Goal: Check status: Check status

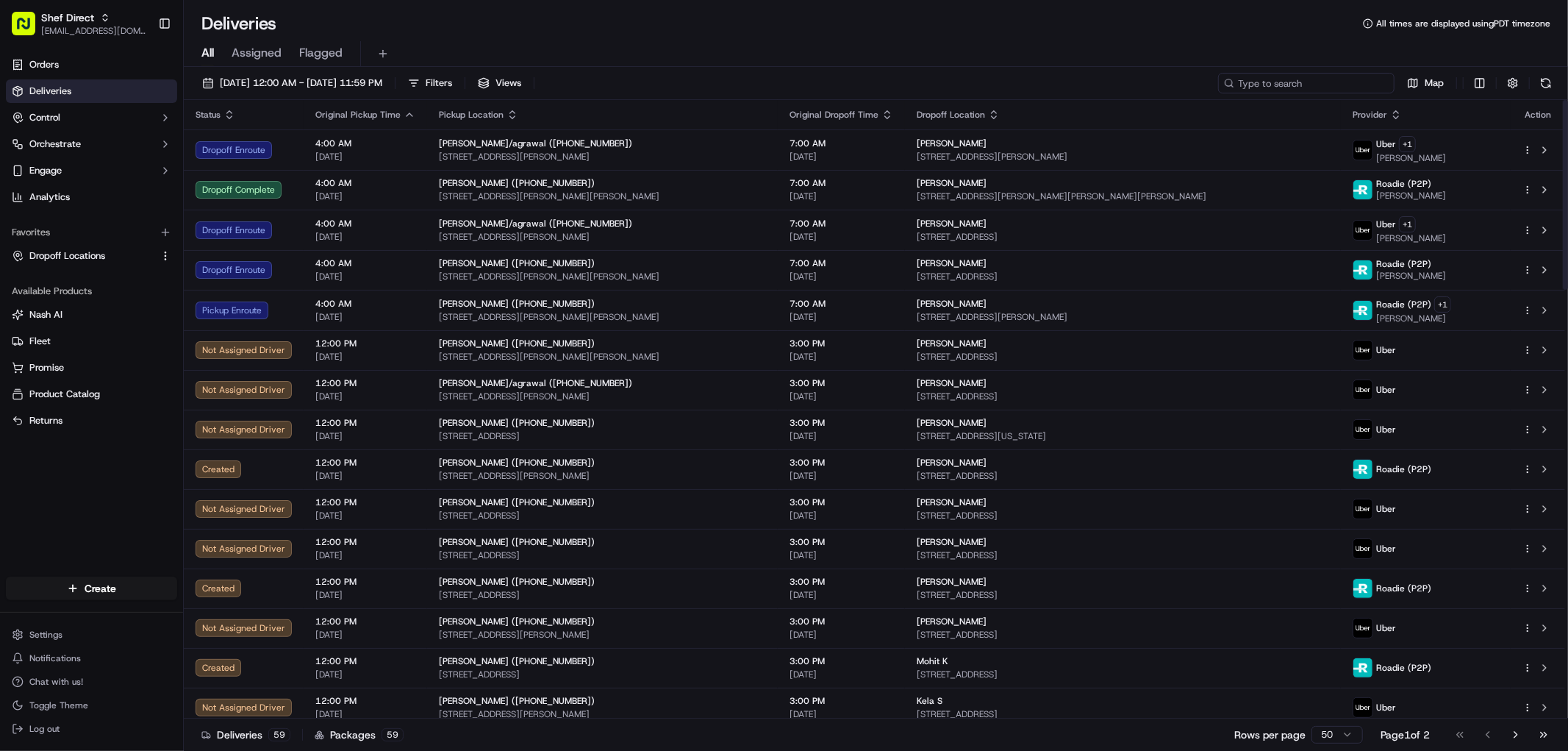
click at [1359, 82] on input at bounding box center [1307, 83] width 177 height 21
paste input "qEPkEjyb6MC"
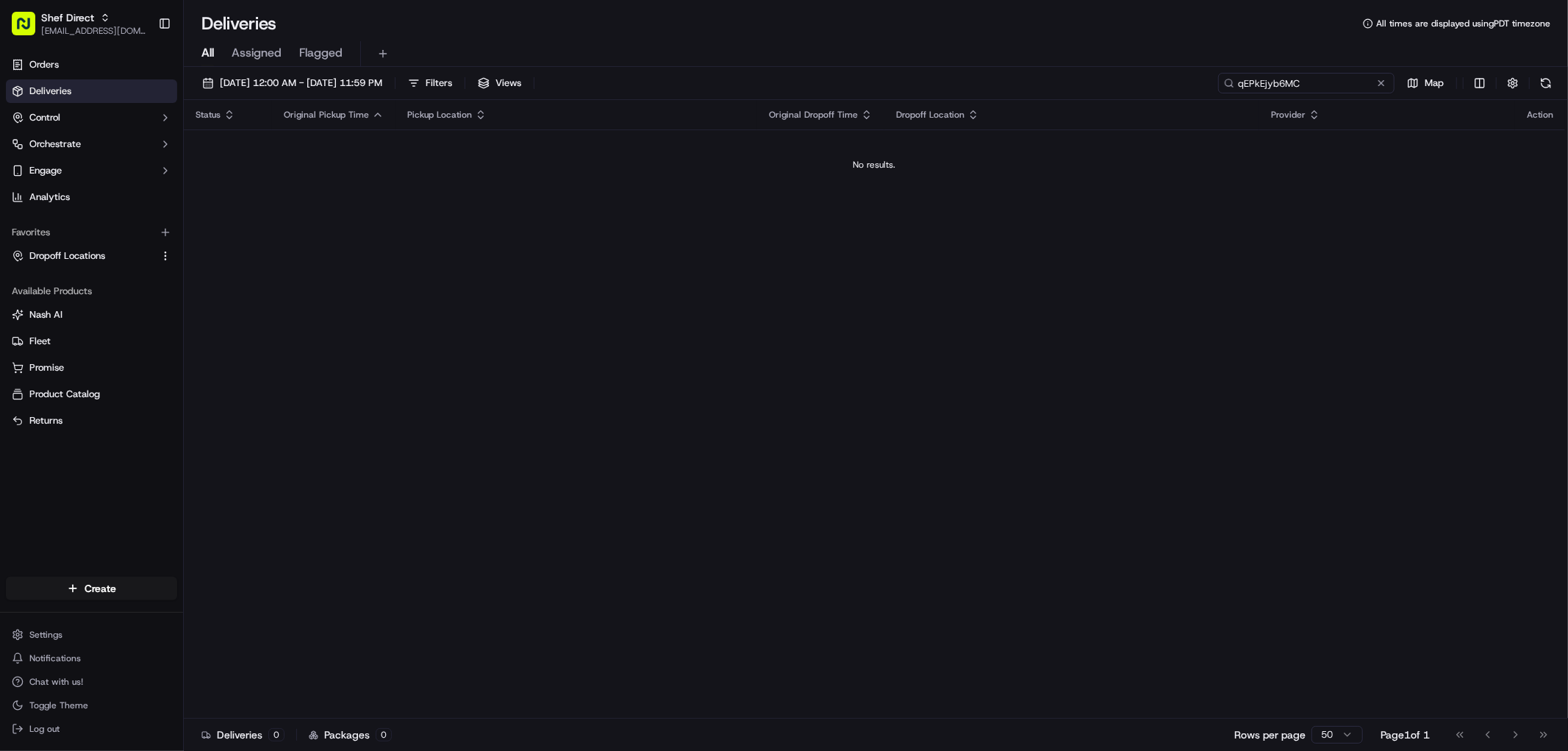
type input "qEPkEjyb6MC"
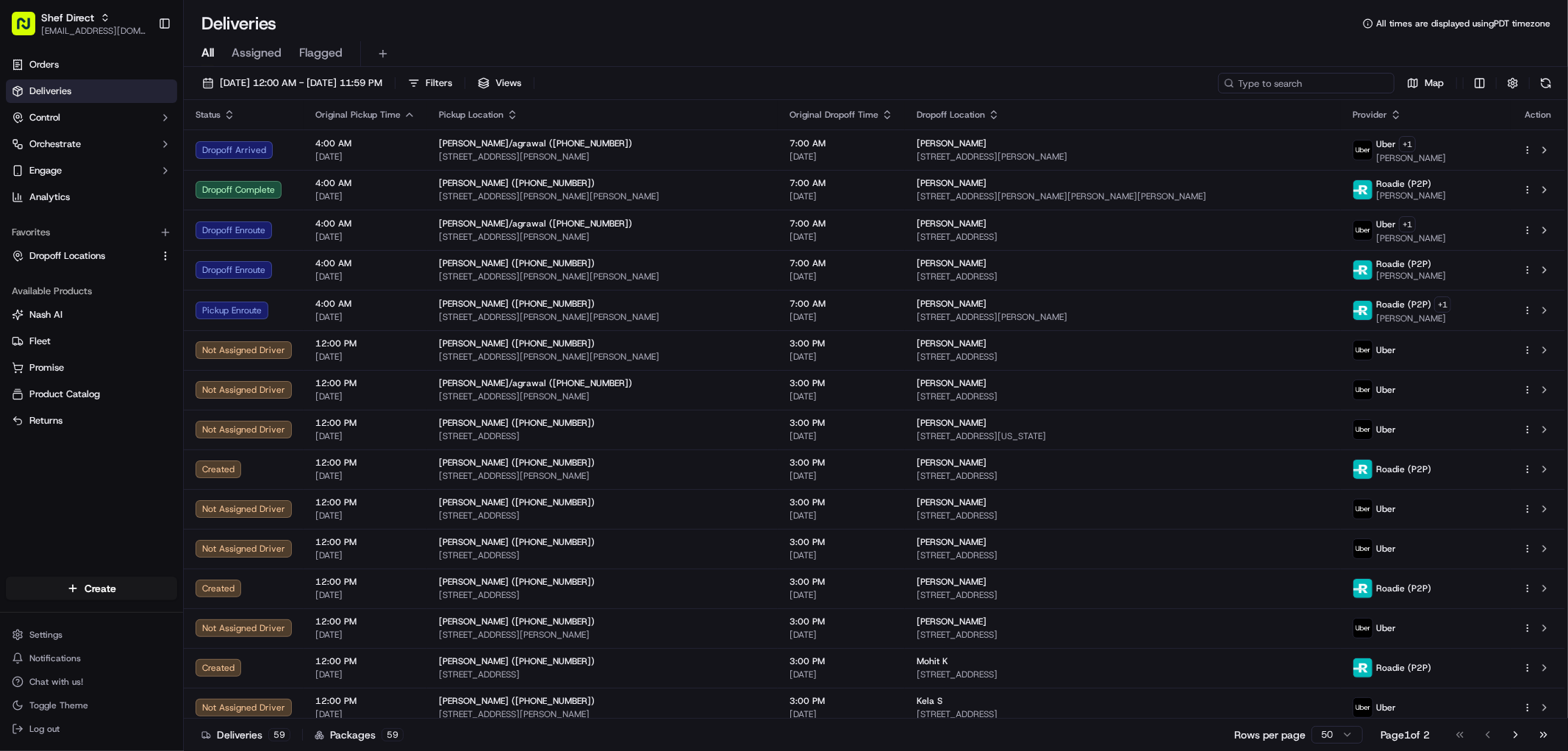
click at [1317, 86] on input at bounding box center [1307, 83] width 177 height 21
paste input "fLpEcYMHz8G"
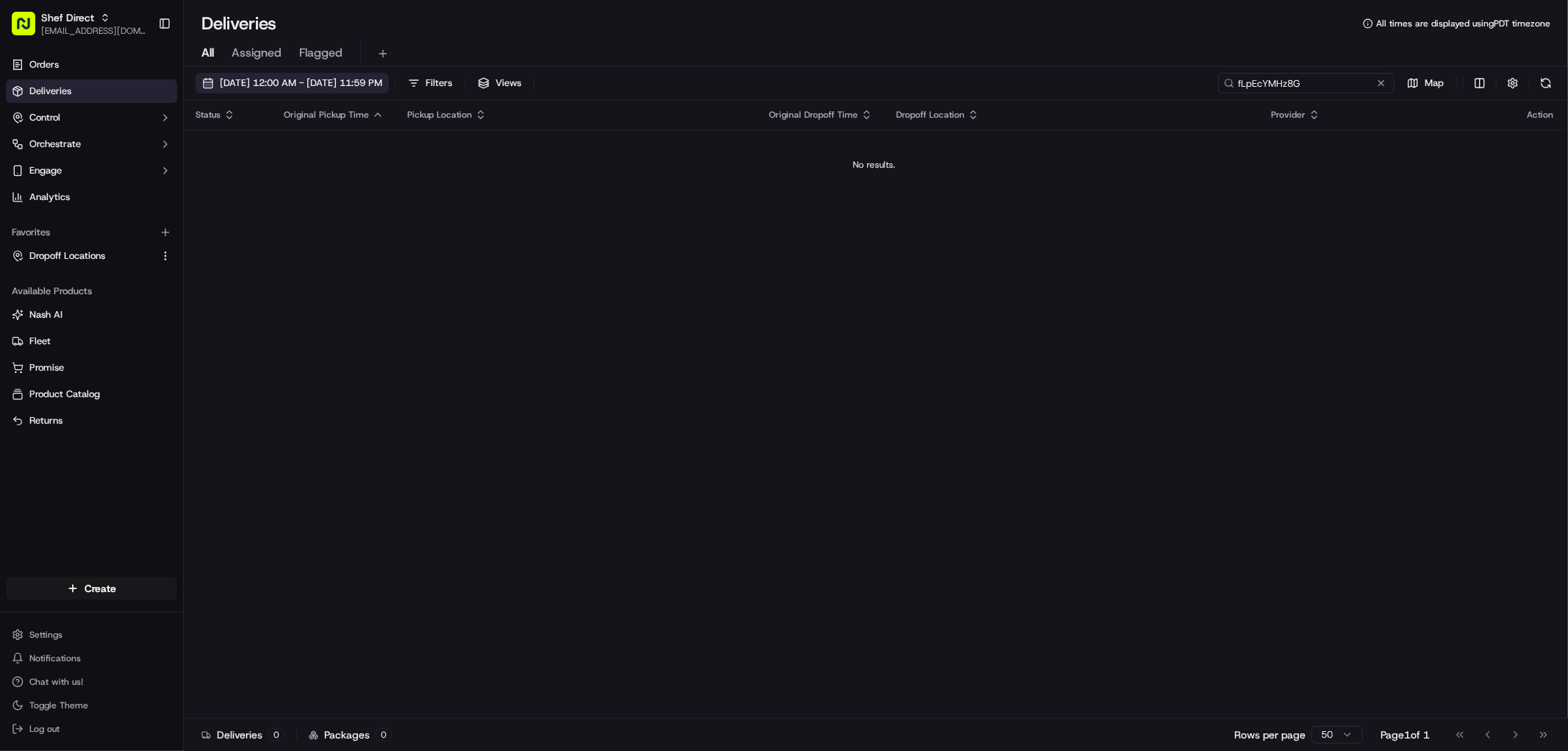
type input "fLpEcYMHz8G"
click at [383, 86] on span "[DATE] 12:00 AM - [DATE] 11:59 PM" at bounding box center [300, 82] width 162 height 13
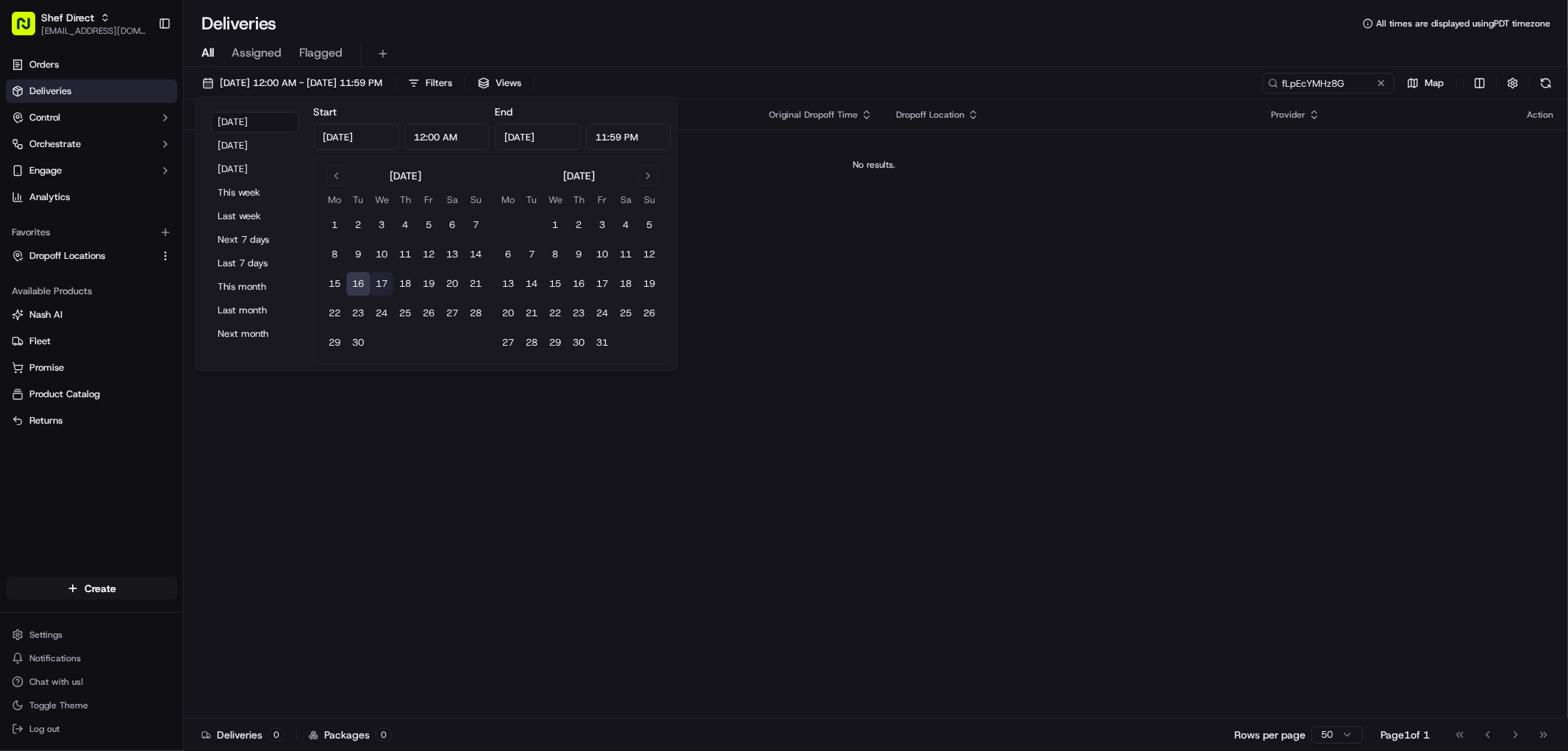
drag, startPoint x: 342, startPoint y: 288, endPoint x: 383, endPoint y: 291, distance: 41.1
click at [342, 288] on button "15" at bounding box center [335, 283] width 23 height 23
type input "Sep 15, 2025"
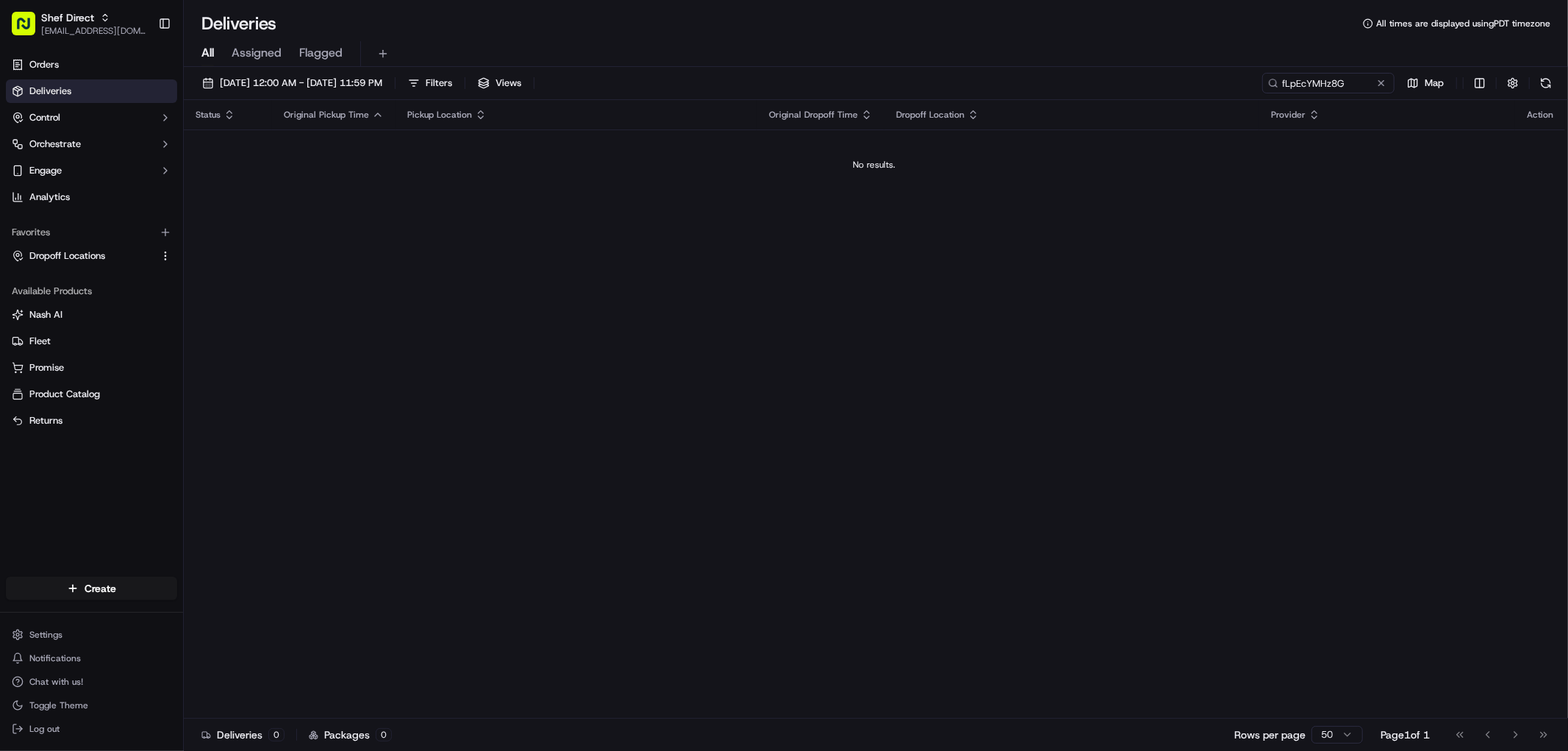
click at [1182, 302] on div "Status Original Pickup Time Pickup Location Original Dropoff Time Dropoff Locat…" at bounding box center [875, 409] width 1382 height 619
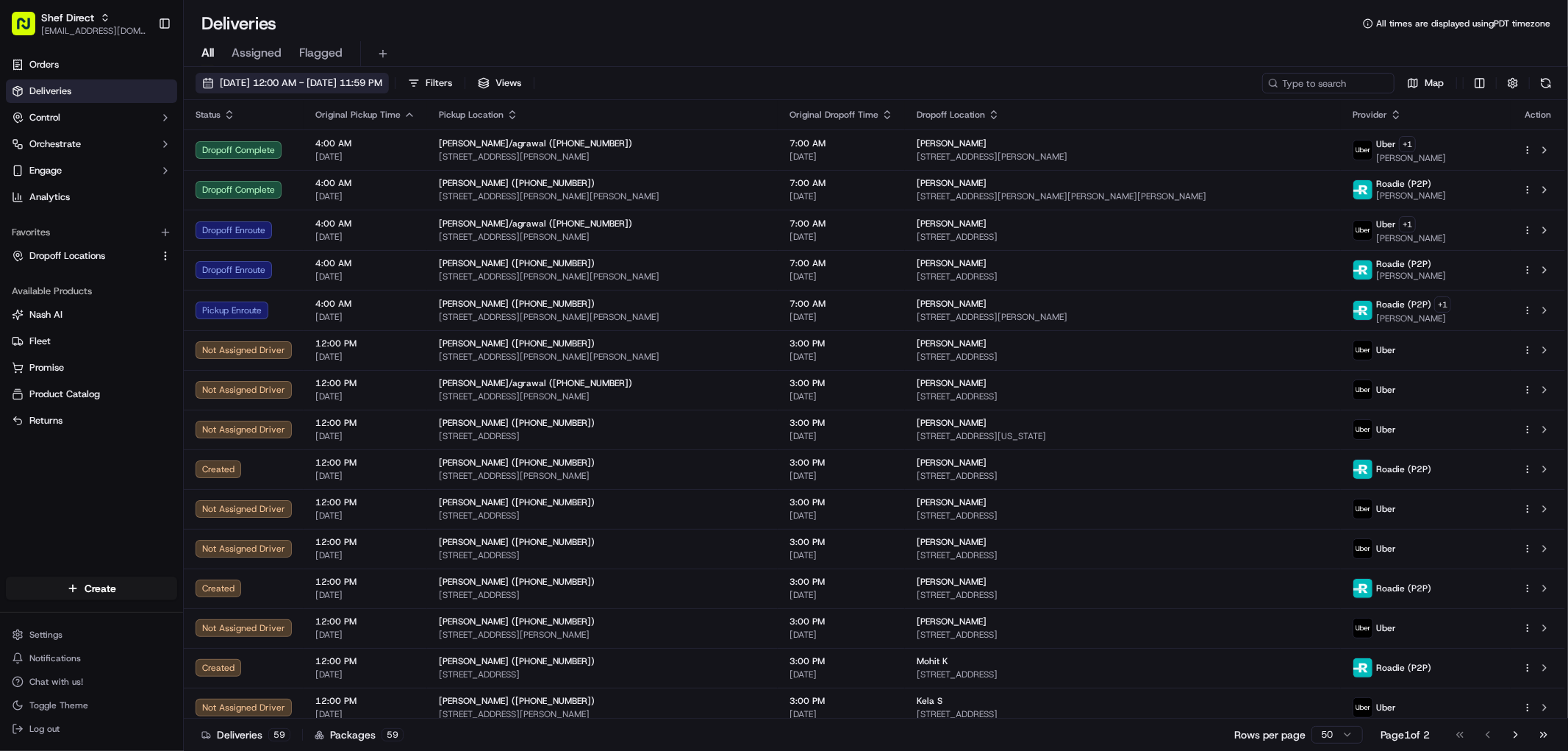
click at [327, 85] on span "[DATE] 12:00 AM - [DATE] 11:59 PM" at bounding box center [300, 82] width 162 height 13
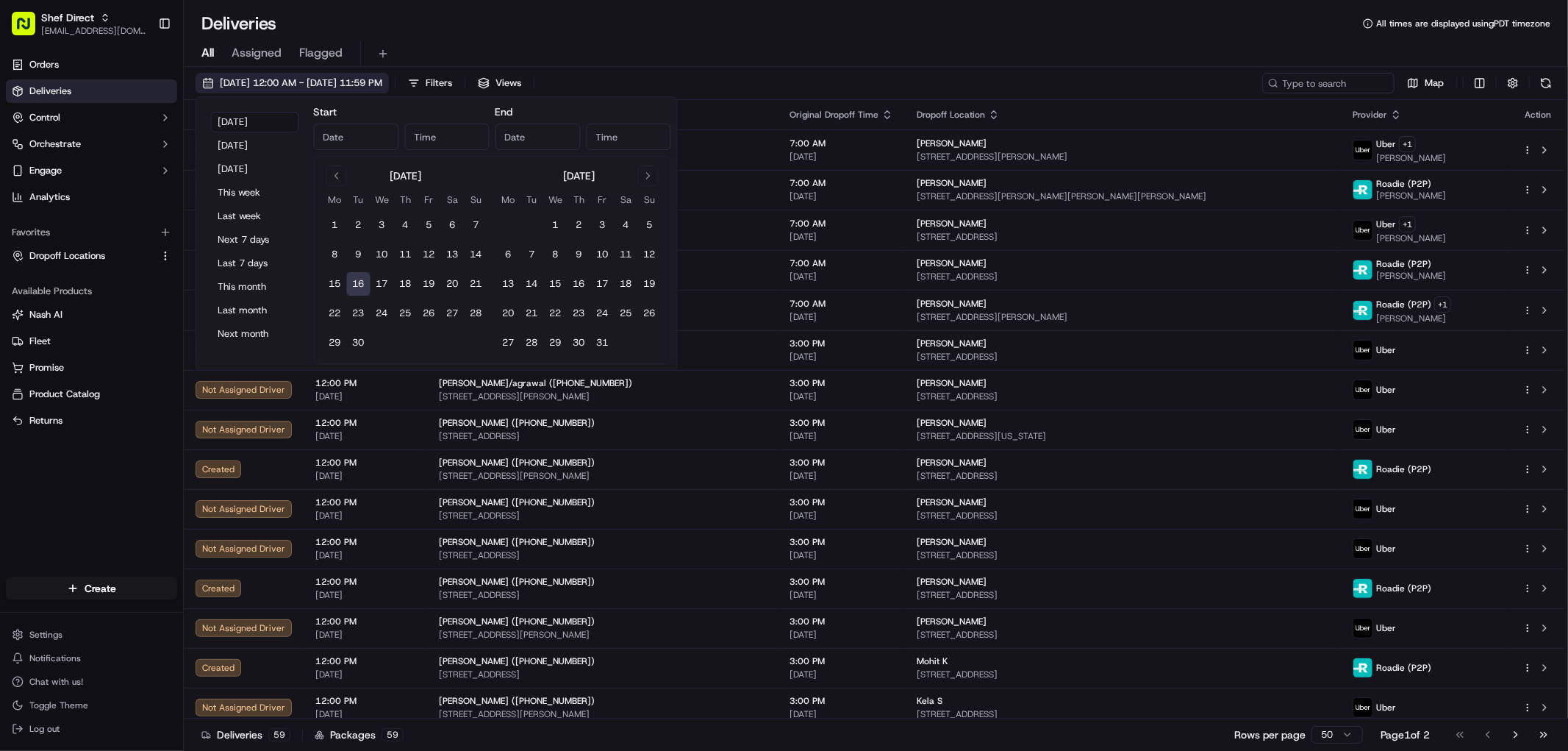
type input "Sep 16, 2025"
type input "12:00 AM"
type input "Sep 16, 2025"
type input "11:59 PM"
click at [342, 277] on button "15" at bounding box center [335, 283] width 23 height 23
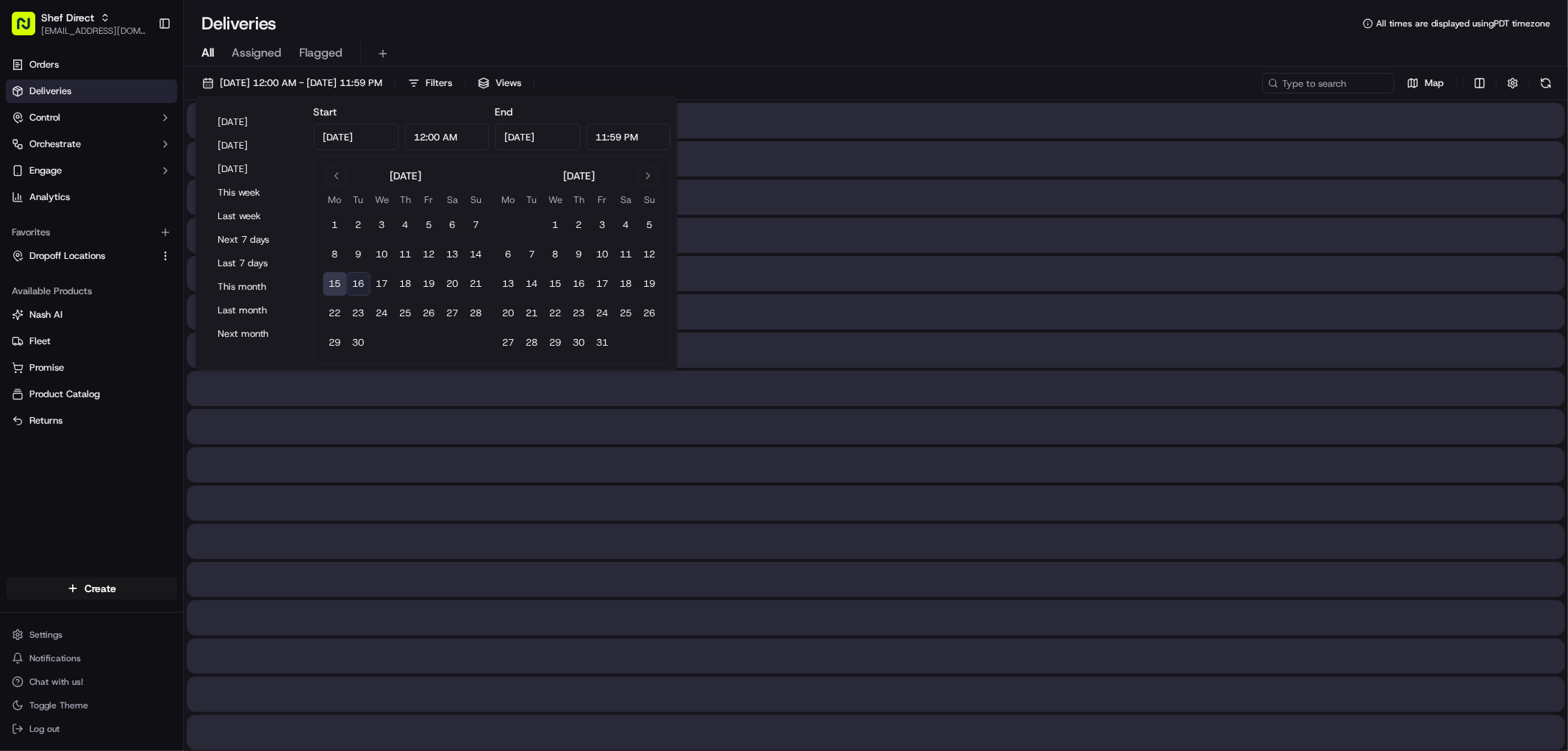
type input "Sep 15, 2025"
click at [794, 29] on div "Deliveries All times are displayed using PDT timezone" at bounding box center [875, 23] width 1384 height 23
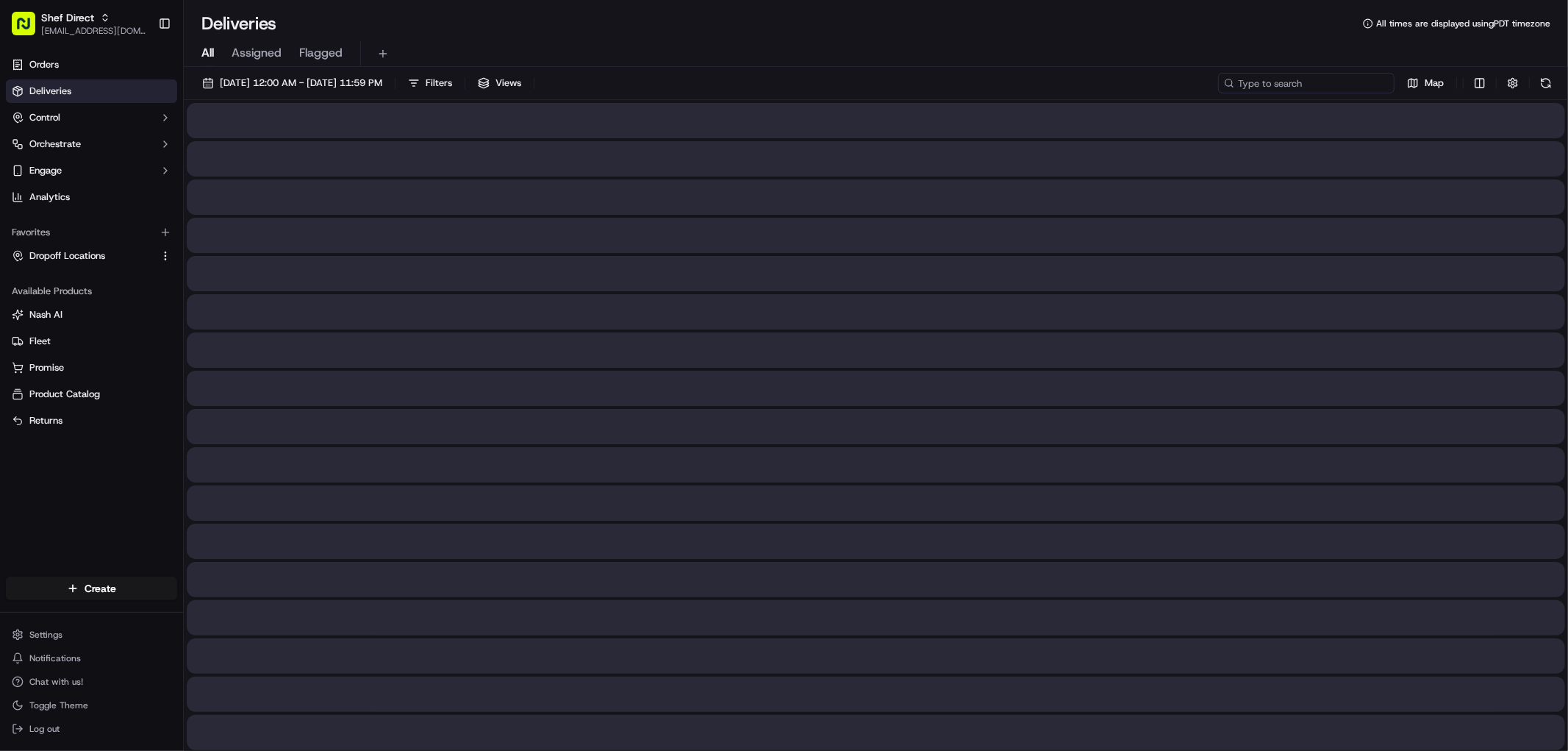
click at [1338, 83] on input at bounding box center [1307, 83] width 177 height 21
paste input "FwrjMQQ43JF"
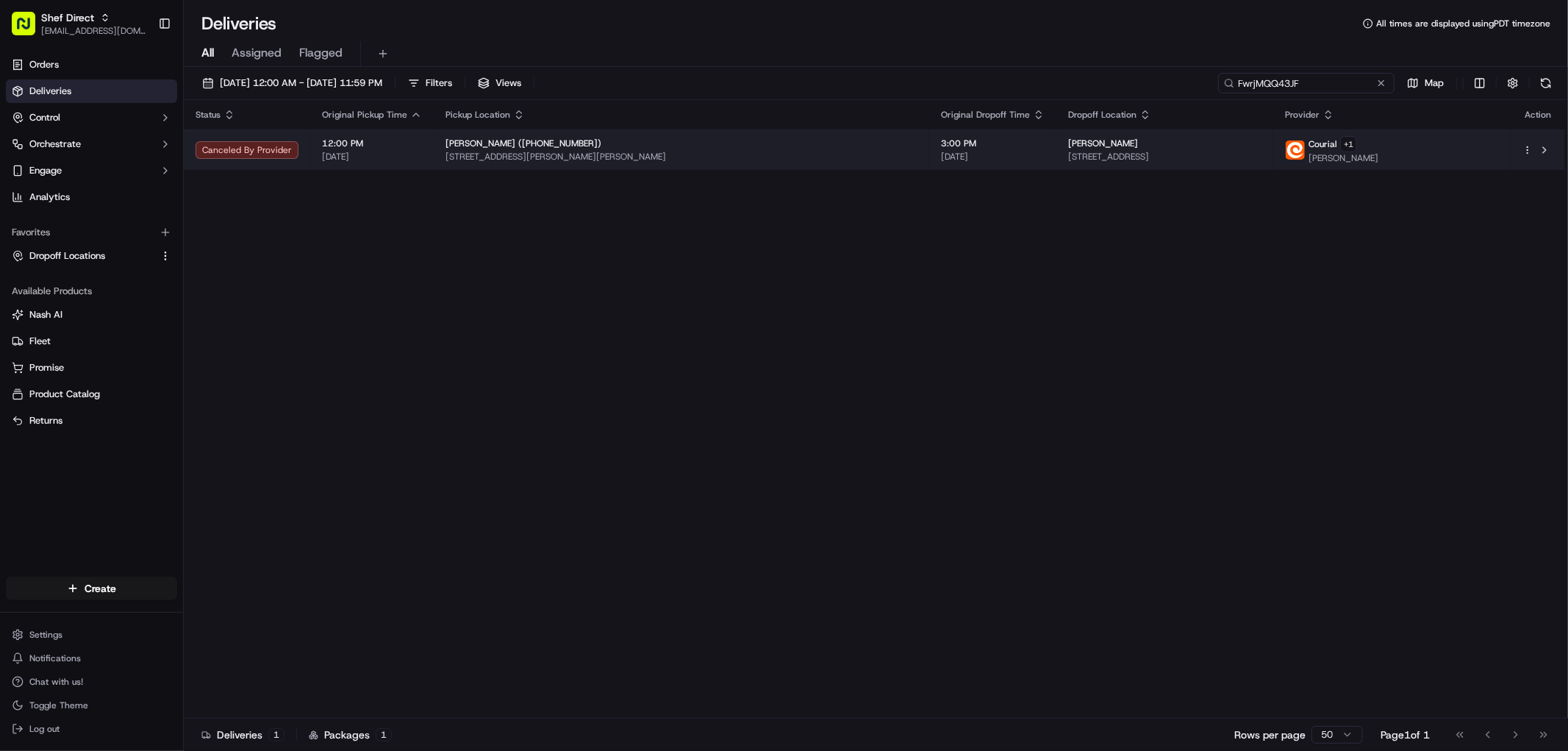
type input "FwrjMQQ43JF"
click at [401, 144] on span "12:00 PM" at bounding box center [372, 143] width 100 height 12
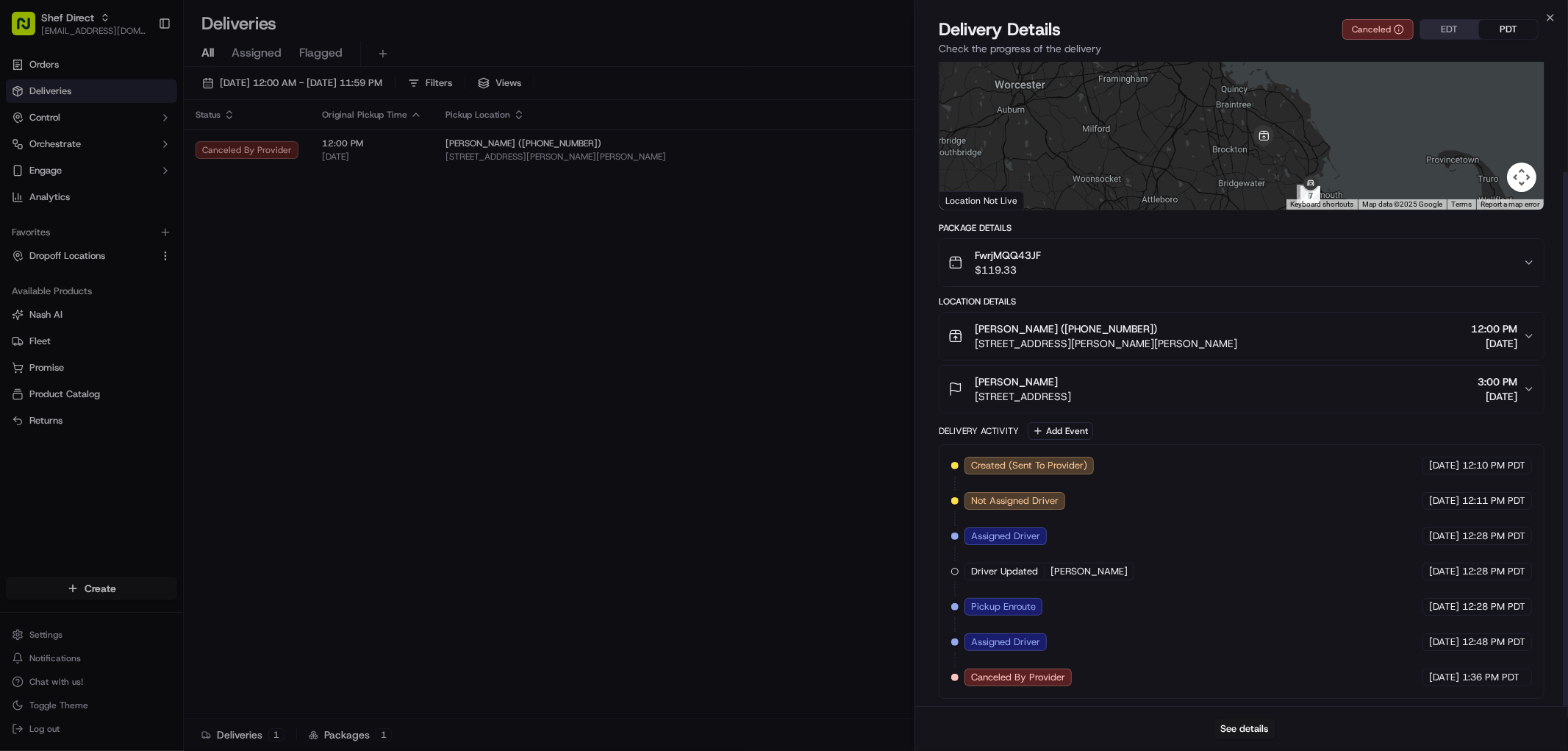
scroll to position [132, 0]
click at [1244, 726] on button "See details" at bounding box center [1244, 729] width 61 height 21
